Goal: Task Accomplishment & Management: Use online tool/utility

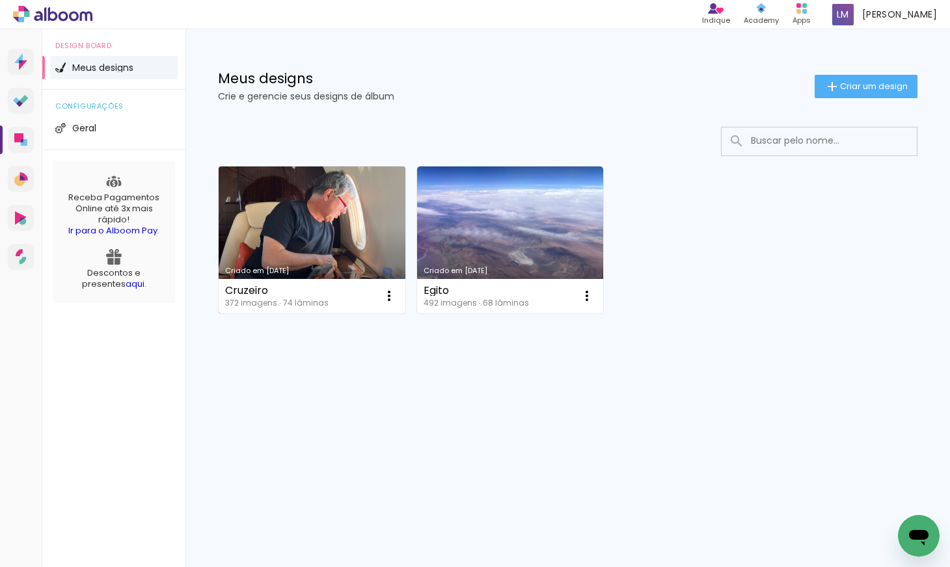
click at [330, 217] on link "Criado em [DATE]" at bounding box center [312, 240] width 187 height 147
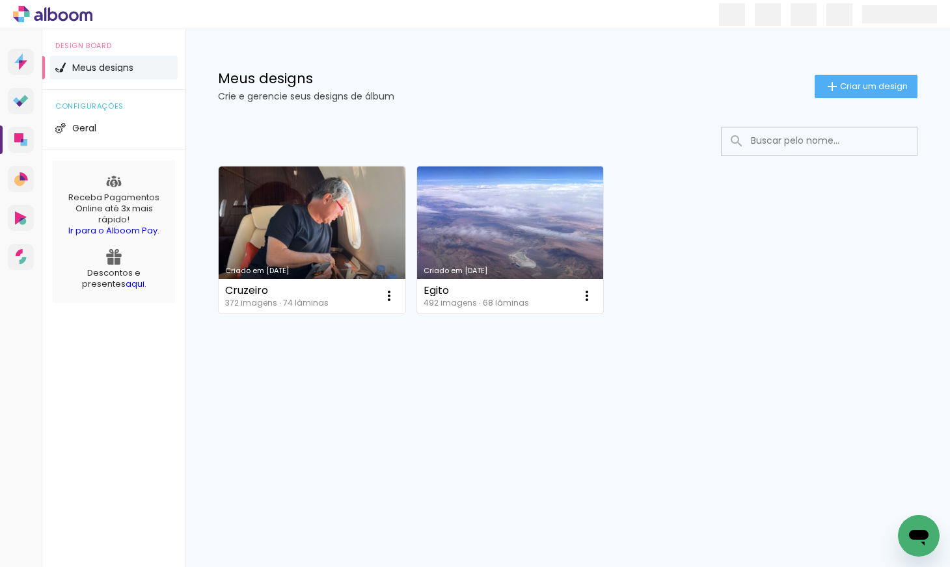
click at [502, 248] on link "Criado em [DATE]" at bounding box center [510, 240] width 187 height 147
